Goal: Task Accomplishment & Management: Manage account settings

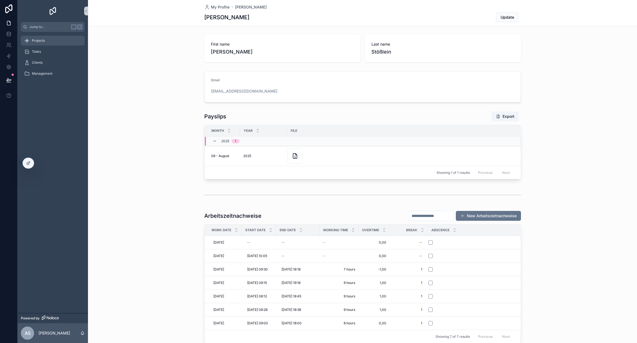
click at [41, 41] on span "Projects" at bounding box center [38, 40] width 13 height 4
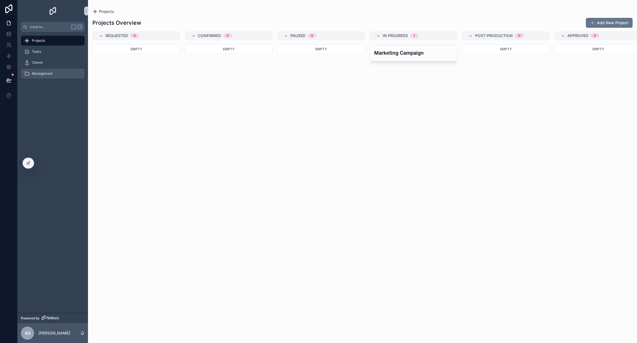
click at [55, 75] on div "Management" at bounding box center [52, 73] width 57 height 9
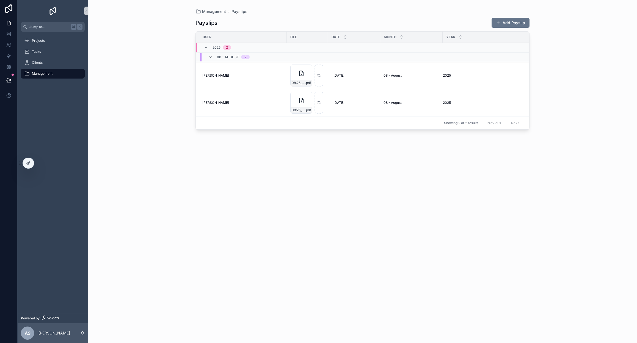
click at [59, 332] on p "[PERSON_NAME]" at bounding box center [54, 333] width 32 height 5
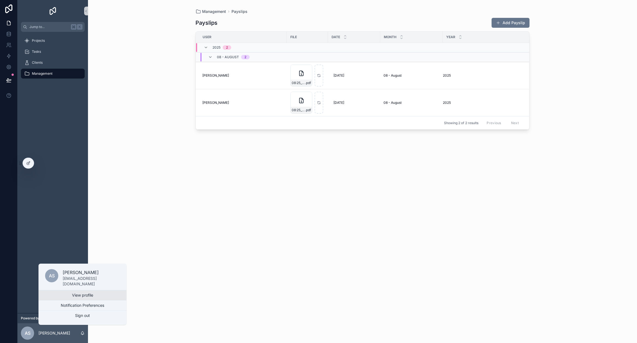
click at [67, 293] on link "View profile" at bounding box center [82, 296] width 88 height 10
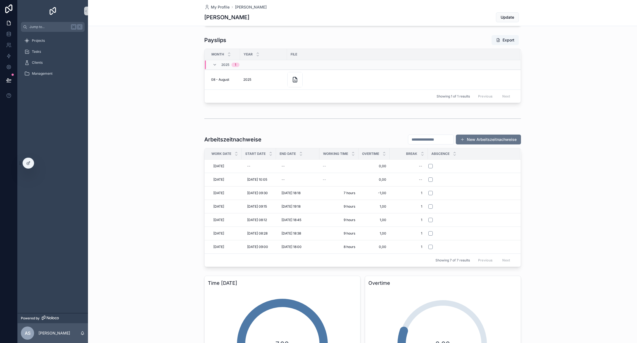
scroll to position [77, 0]
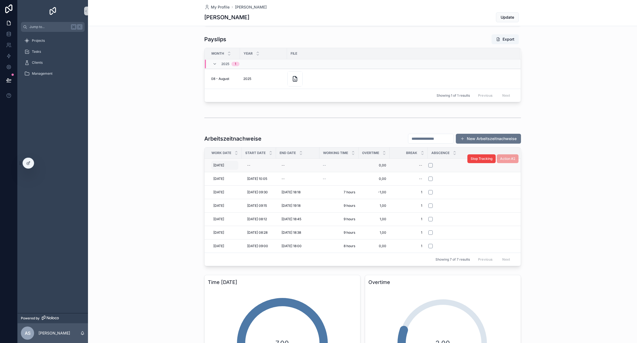
click at [220, 166] on span "[DATE]" at bounding box center [218, 165] width 11 height 4
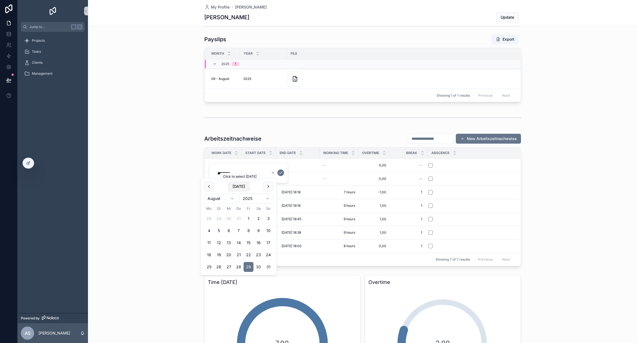
click at [238, 187] on button "[DATE]" at bounding box center [239, 187] width 22 height 10
type input "*********"
click at [280, 172] on icon "scrollable content" at bounding box center [281, 173] width 4 height 4
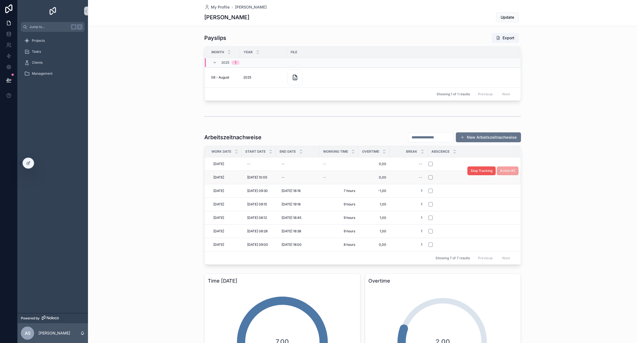
click at [482, 172] on span "Stop Tracking" at bounding box center [482, 171] width 22 height 4
click at [296, 178] on span "[DATE] 09:26" at bounding box center [292, 177] width 20 height 4
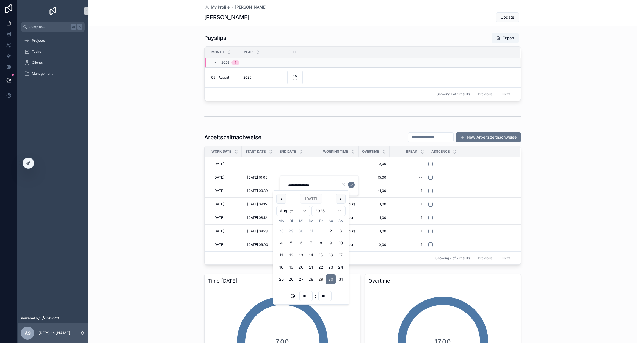
click at [321, 280] on button "29" at bounding box center [321, 280] width 10 height 10
click at [306, 297] on input "**" at bounding box center [306, 297] width 13 height 8
click at [299, 249] on div "18" at bounding box center [306, 247] width 25 height 9
type input "**********"
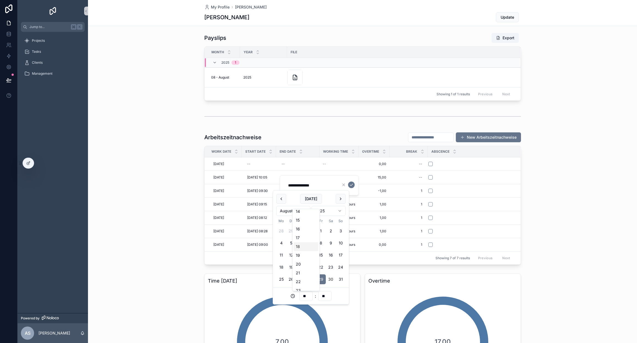
type input "**"
click at [350, 184] on icon "scrollable content" at bounding box center [351, 185] width 4 height 4
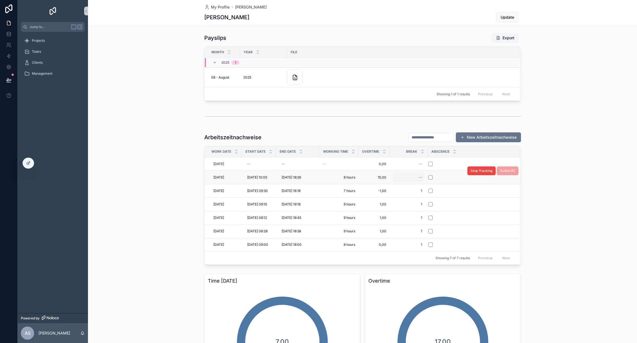
click at [422, 178] on div "--" at bounding box center [420, 177] width 3 height 4
type input "*"
click at [422, 178] on div "--" at bounding box center [420, 177] width 3 height 4
type input "*"
click button "scrollable content" at bounding box center [489, 185] width 7 height 7
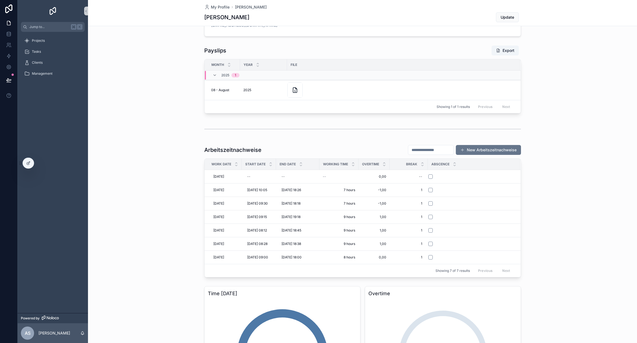
scroll to position [69, 0]
